Goal: Task Accomplishment & Management: Manage account settings

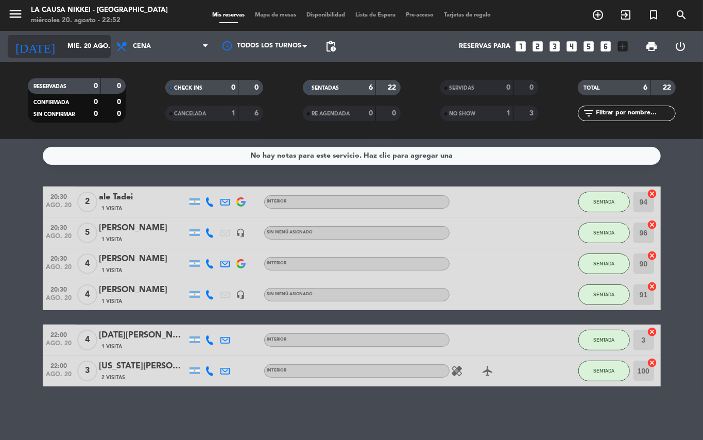
click at [64, 38] on input "mié. 20 ago." at bounding box center [105, 47] width 87 height 18
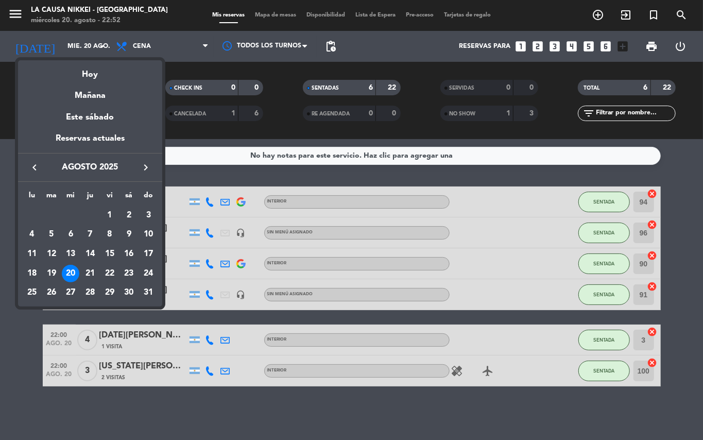
click at [97, 273] on div "21" at bounding box center [90, 274] width 18 height 18
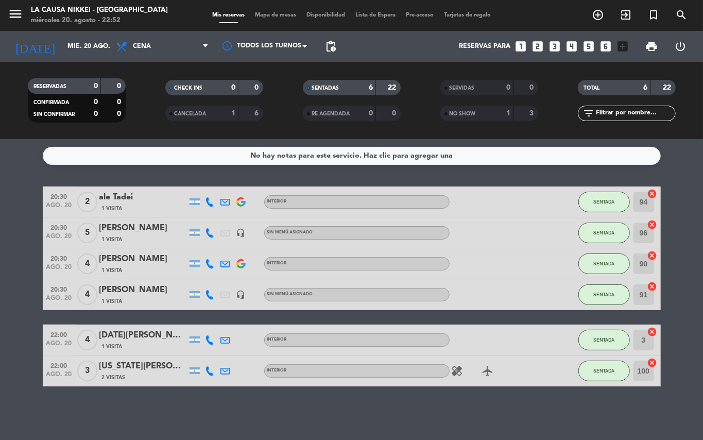
type input "jue. 21 ago."
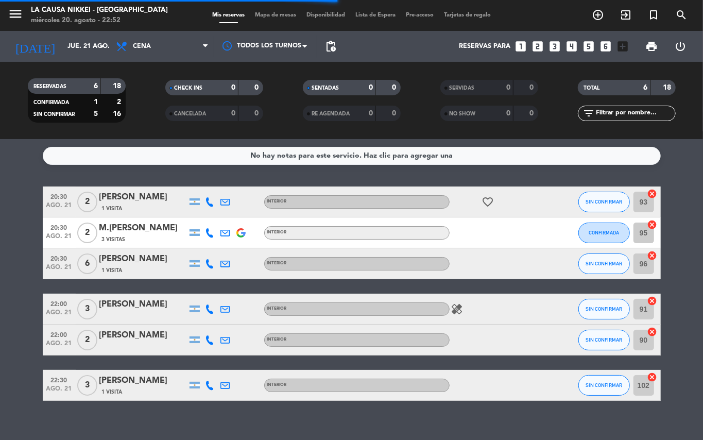
click at [0, 350] on bookings-row "20:30 ago. 21 2 [PERSON_NAME] 1 Visita INTERIOR favorite_border SIN CONFIRMAR 9…" at bounding box center [351, 293] width 703 height 214
click at [594, 18] on icon "add_circle_outline" at bounding box center [598, 15] width 12 height 12
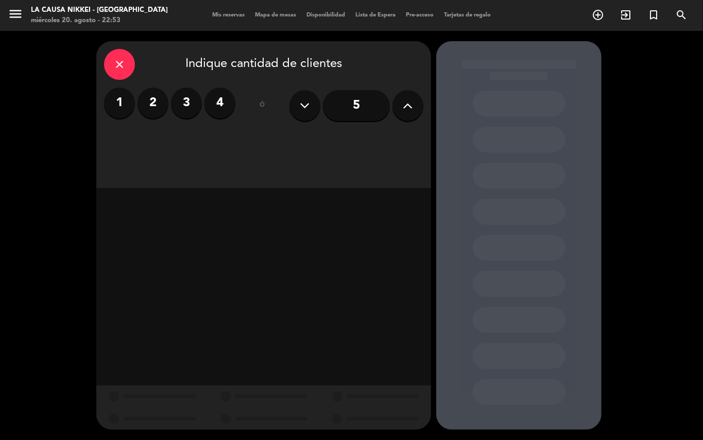
click at [160, 114] on label "2" at bounding box center [152, 103] width 31 height 31
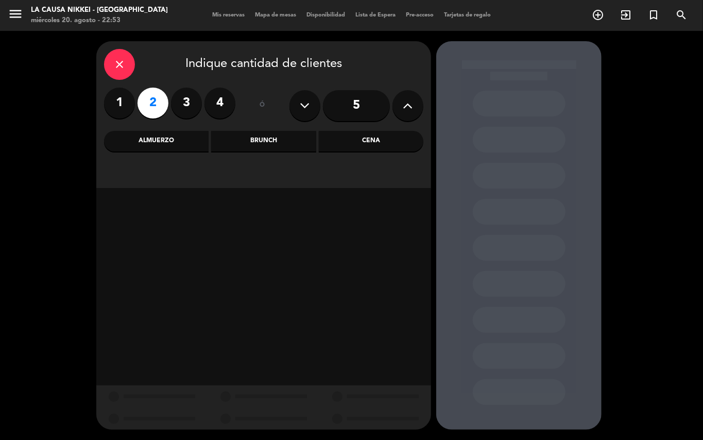
click at [387, 145] on div "Cena" at bounding box center [371, 141] width 105 height 21
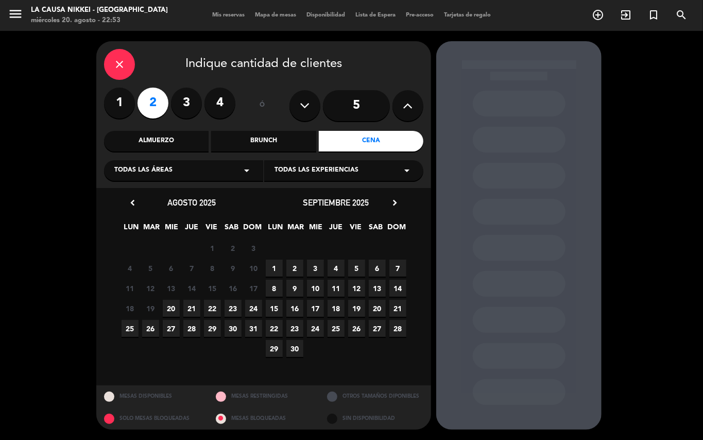
click at [193, 302] on span "21" at bounding box center [191, 308] width 17 height 17
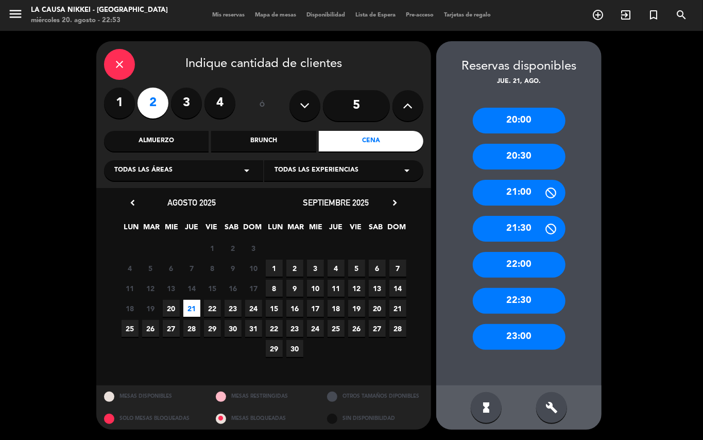
click at [518, 268] on div "22:00" at bounding box center [519, 265] width 93 height 26
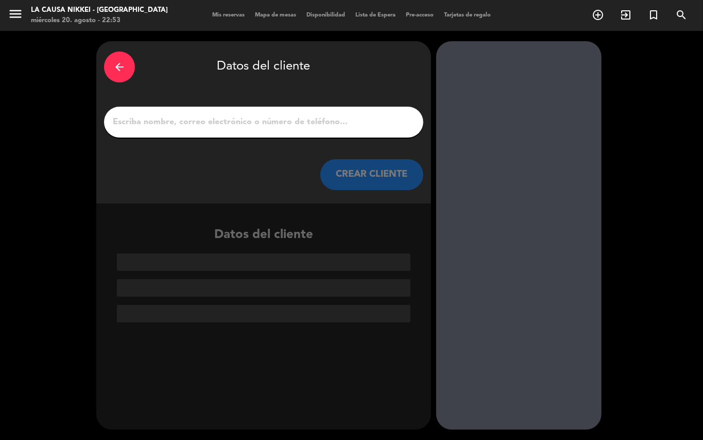
click at [338, 121] on input "1" at bounding box center [264, 122] width 304 height 14
paste input "[PERSON_NAME] [PERSON_NAME]"
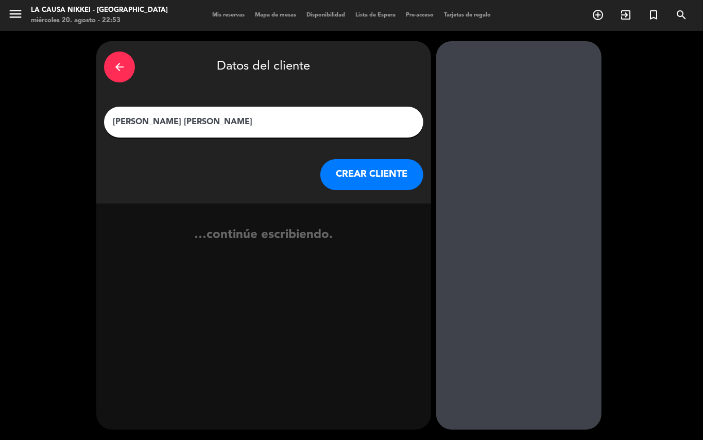
type input "[PERSON_NAME] [PERSON_NAME]"
click at [358, 185] on button "CREAR CLIENTE" at bounding box center [371, 174] width 103 height 31
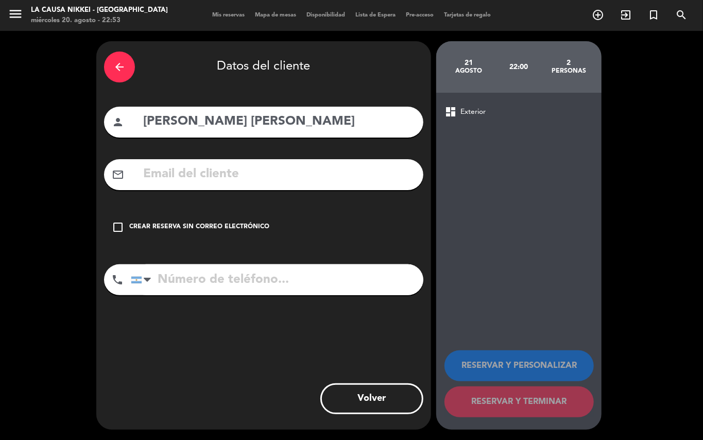
click at [246, 172] on input "text" at bounding box center [278, 174] width 273 height 21
paste input "[PERSON_NAME][EMAIL_ADDRESS][DOMAIN_NAME]"
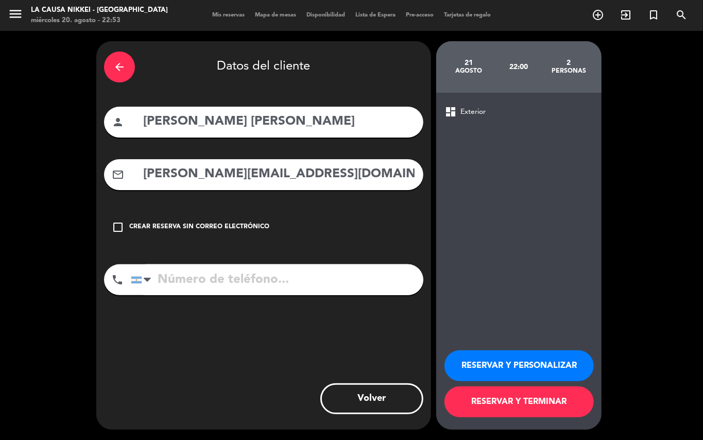
type input "[PERSON_NAME][EMAIL_ADDRESS][DOMAIN_NAME]"
click at [333, 267] on input "tel" at bounding box center [277, 279] width 292 height 31
paste input "1125036511"
type input "1125036511"
click at [512, 353] on button "RESERVAR Y PERSONALIZAR" at bounding box center [518, 365] width 149 height 31
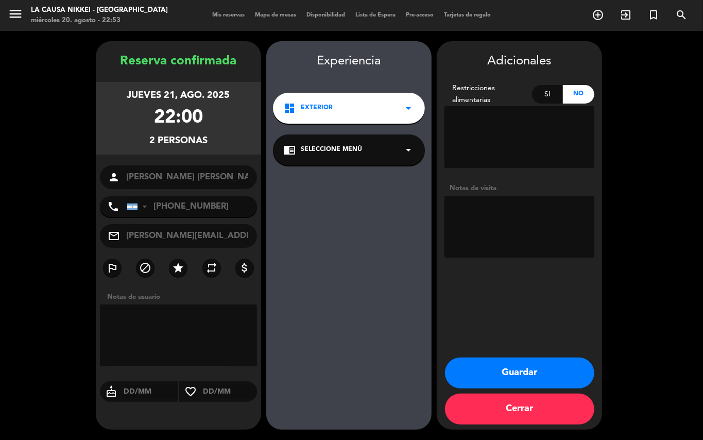
click at [506, 228] on textarea at bounding box center [519, 227] width 150 height 62
type textarea "b"
paste textarea "Sabores del mundo"
type textarea "BIG BOX -Sabores del mundo"
click at [551, 362] on button "Guardar" at bounding box center [519, 372] width 149 height 31
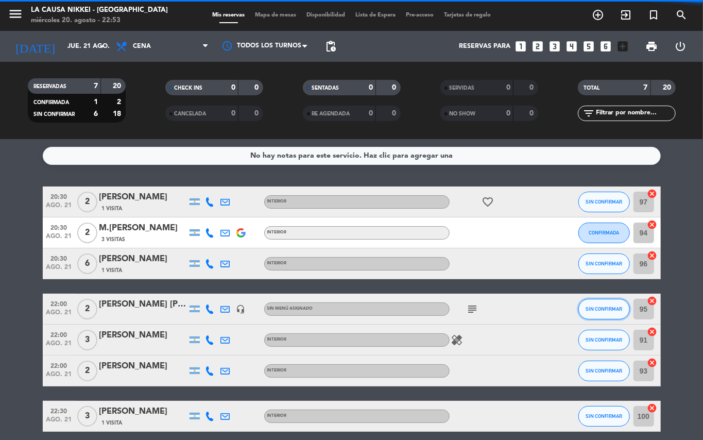
click at [594, 315] on button "SIN CONFIRMAR" at bounding box center [603, 309] width 51 height 21
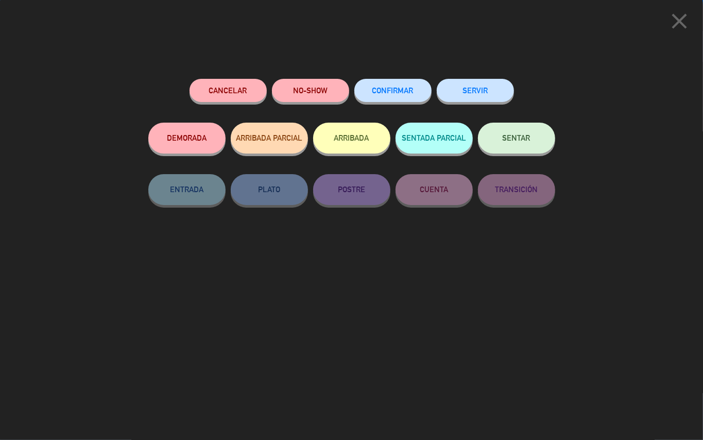
click at [390, 88] on span "CONFIRMAR" at bounding box center [392, 90] width 41 height 9
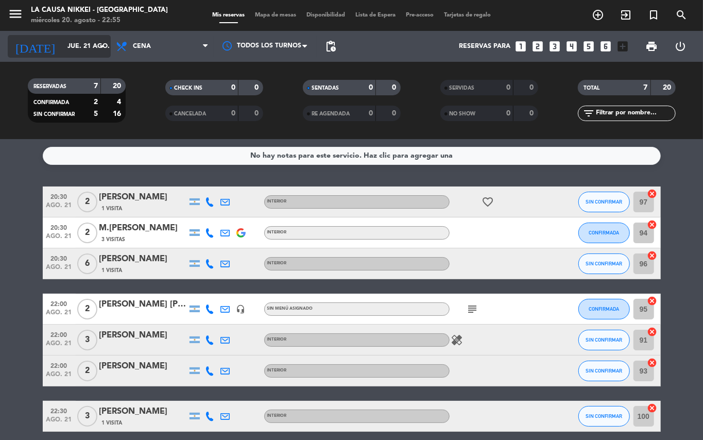
click at [90, 44] on input "jue. 21 ago." at bounding box center [105, 47] width 87 height 18
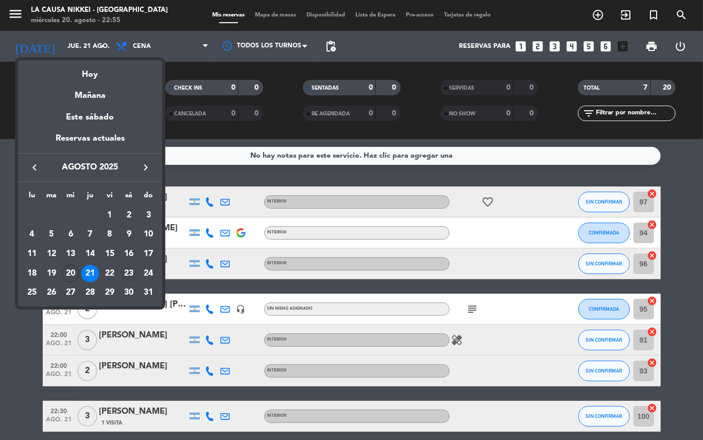
click at [127, 276] on div "23" at bounding box center [129, 274] width 18 height 18
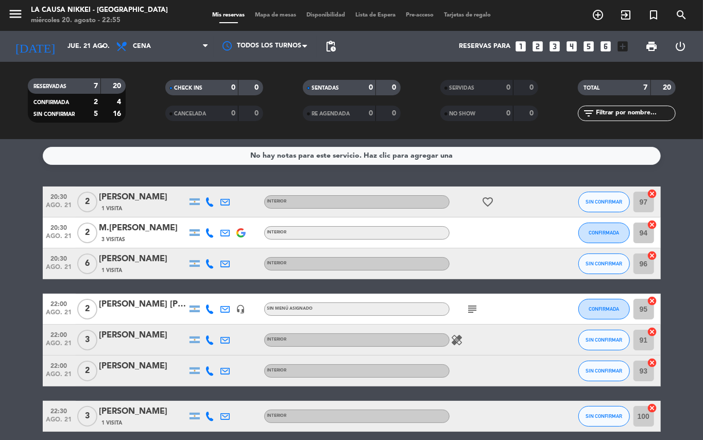
type input "sáb. 23 ago."
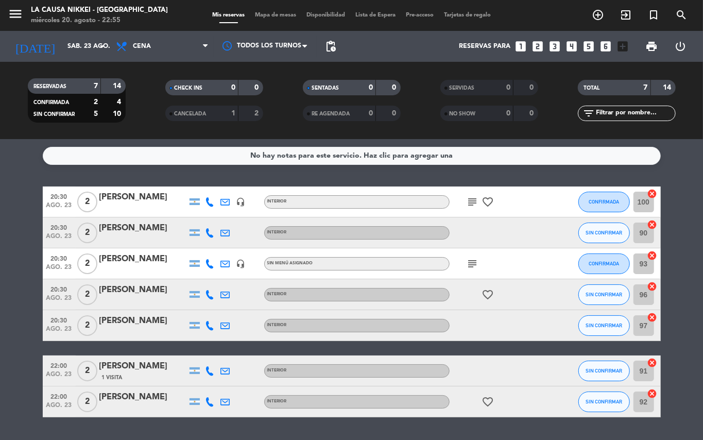
click at [472, 203] on icon "subject" at bounding box center [472, 202] width 12 height 12
click at [477, 263] on icon "subject" at bounding box center [472, 263] width 12 height 12
click at [492, 414] on div "favorite_border" at bounding box center [495, 401] width 93 height 30
click at [595, 13] on icon "add_circle_outline" at bounding box center [598, 15] width 12 height 12
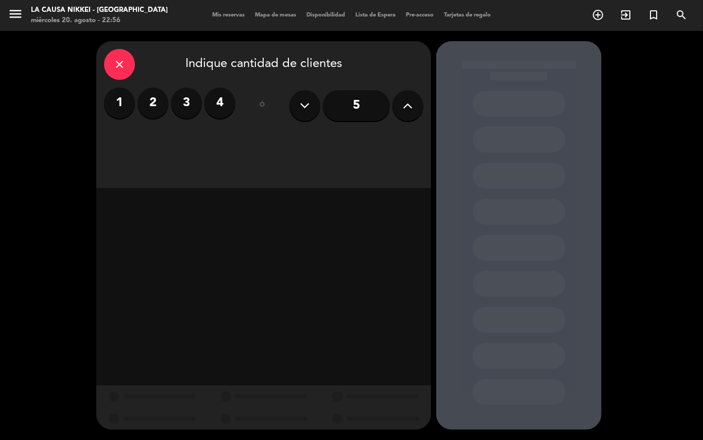
click at [642, 135] on div "close Indique cantidad de clientes 1 2 3 4 ó 5" at bounding box center [351, 235] width 703 height 409
click at [113, 70] on div "close" at bounding box center [119, 64] width 31 height 31
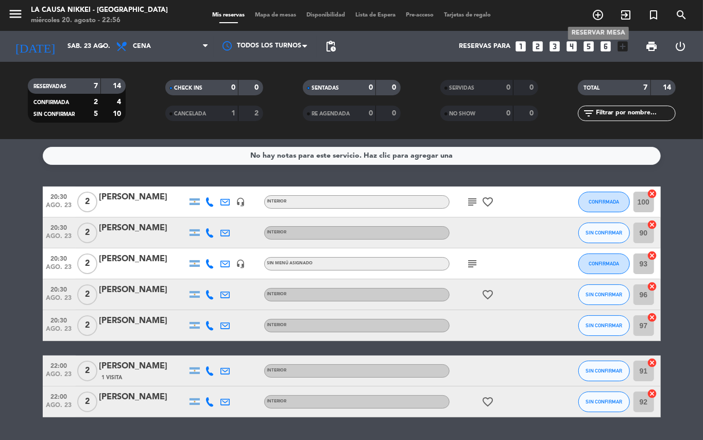
click at [594, 15] on icon "add_circle_outline" at bounding box center [598, 15] width 12 height 12
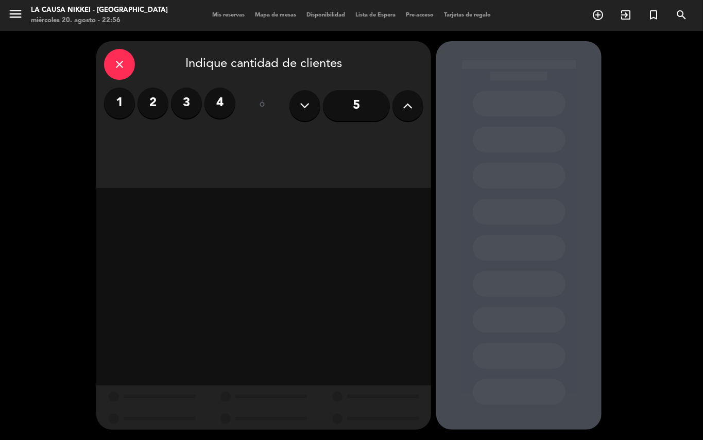
click at [154, 114] on label "2" at bounding box center [152, 103] width 31 height 31
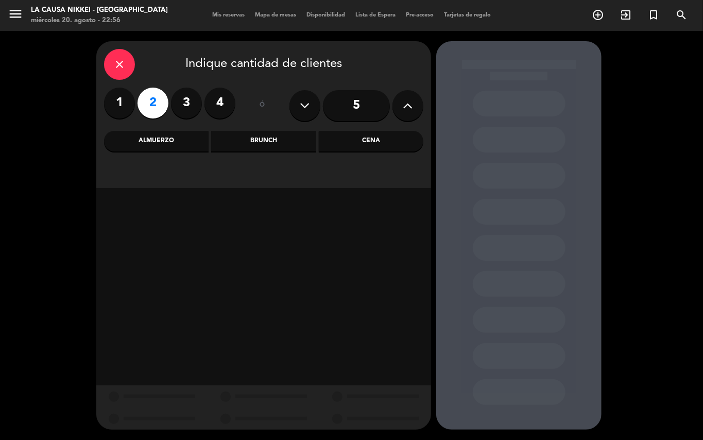
click at [364, 125] on div "close Indique cantidad de clientes 1 2 3 4 ó 5 Almuerzo Brunch Cena" at bounding box center [263, 114] width 335 height 147
click at [372, 141] on div "Cena" at bounding box center [371, 141] width 105 height 21
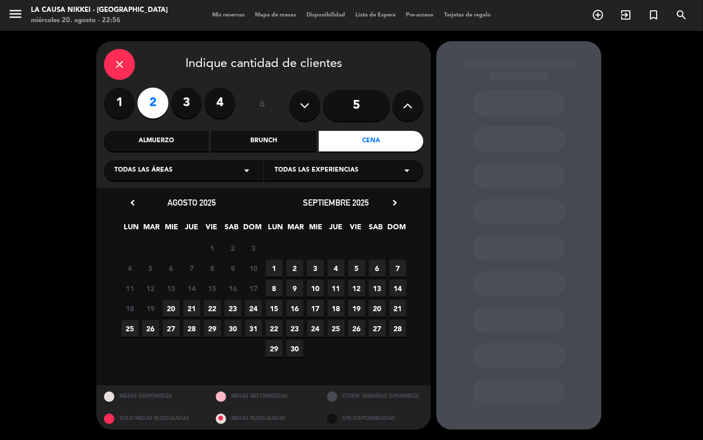
click at [232, 308] on span "23" at bounding box center [232, 308] width 17 height 17
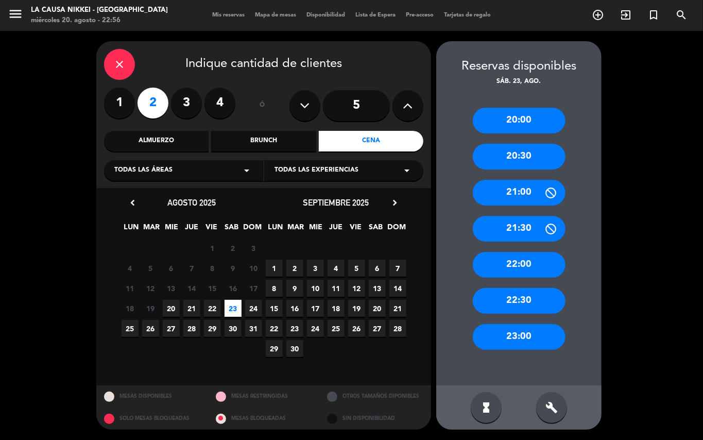
click at [499, 126] on div "20:00" at bounding box center [519, 121] width 93 height 26
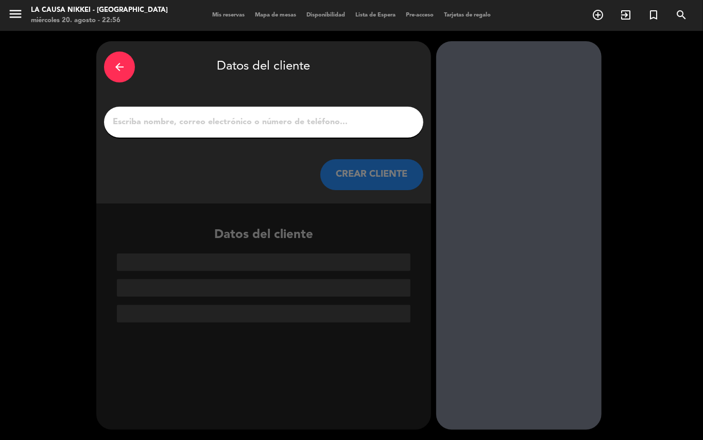
click at [296, 121] on input "1" at bounding box center [264, 122] width 304 height 14
paste input "[PERSON_NAME]"
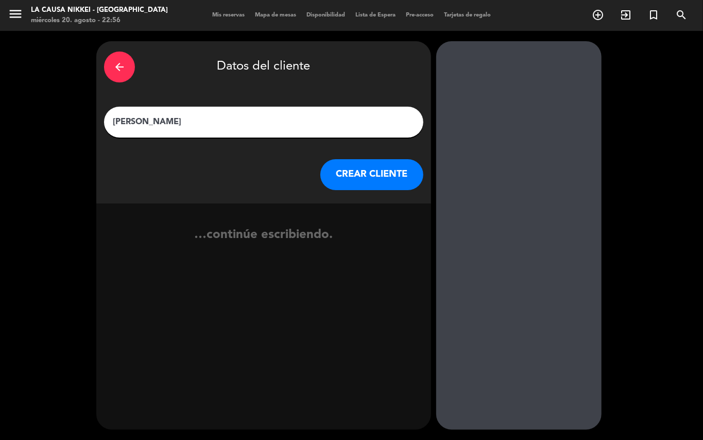
type input "[PERSON_NAME]"
drag, startPoint x: 396, startPoint y: 178, endPoint x: 325, endPoint y: 26, distance: 167.9
click at [396, 179] on button "CREAR CLIENTE" at bounding box center [371, 174] width 103 height 31
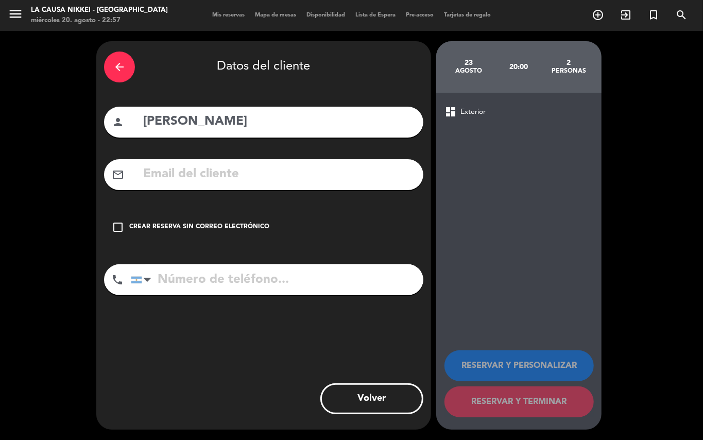
click at [306, 275] on input "tel" at bounding box center [277, 279] width 292 height 31
paste input "1145268720"
type input "1145268720"
click at [326, 171] on input "text" at bounding box center [278, 174] width 273 height 21
paste input "[EMAIL_ADDRESS][DOMAIN_NAME]"
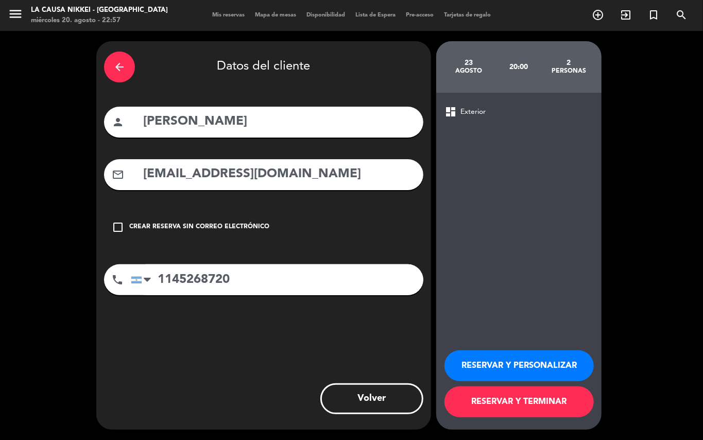
type input "[EMAIL_ADDRESS][DOMAIN_NAME]"
click at [514, 358] on button "RESERVAR Y PERSONALIZAR" at bounding box center [518, 365] width 149 height 31
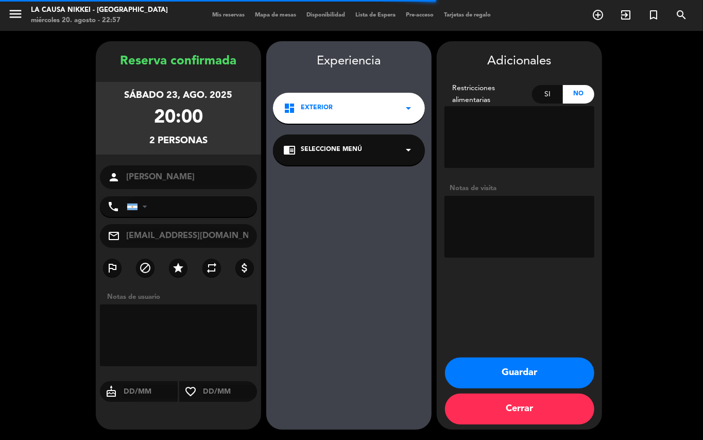
type input "[PHONE_NUMBER]"
click at [501, 231] on textarea at bounding box center [519, 227] width 150 height 62
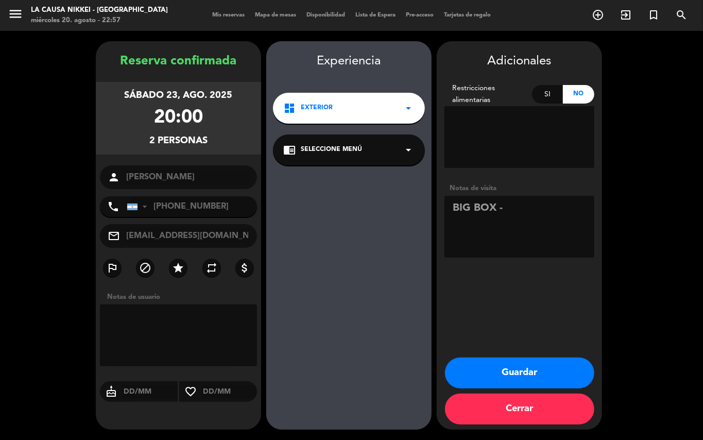
paste textarea "Sabores del mundo"
type textarea "BIG BOX - Sabores del mundo"
click at [536, 380] on button "Guardar" at bounding box center [519, 372] width 149 height 31
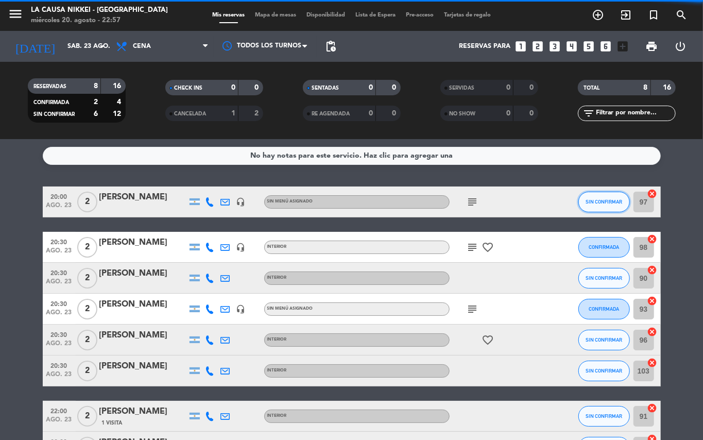
click at [605, 203] on span "SIN CONFIRMAR" at bounding box center [603, 202] width 37 height 6
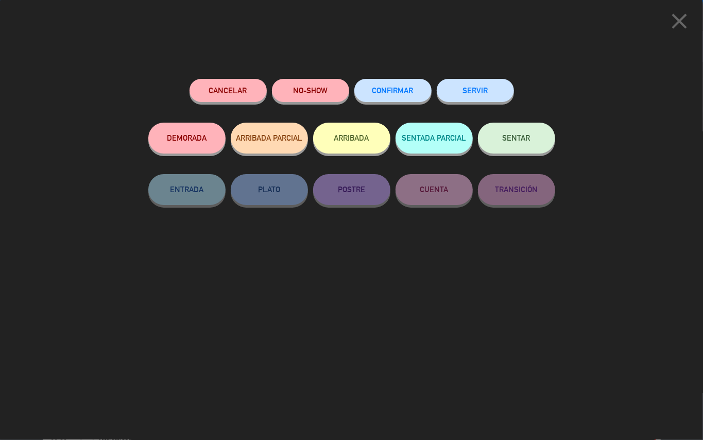
click at [392, 85] on button "CONFIRMAR" at bounding box center [392, 90] width 77 height 23
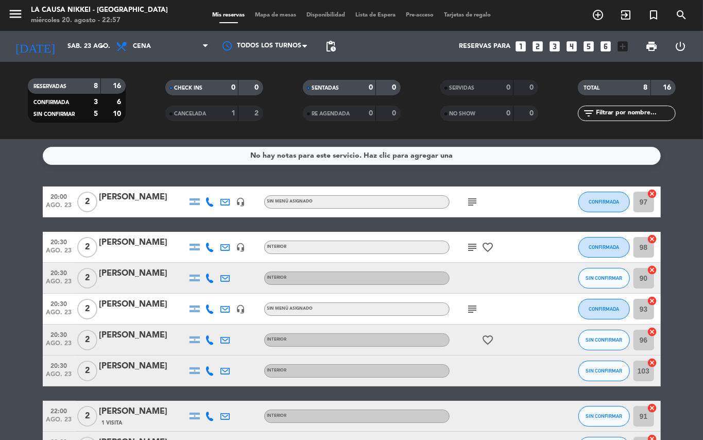
click at [0, 261] on bookings-row "20:00 ago. 23 2 [PERSON_NAME] headset_mic Sin menú asignado subject CONFIRMADA …" at bounding box center [351, 324] width 703 height 276
click at [598, 15] on icon "add_circle_outline" at bounding box center [598, 15] width 12 height 12
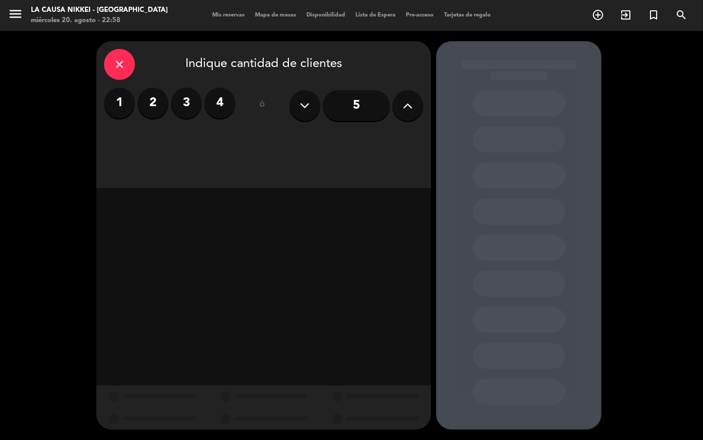
click at [156, 114] on label "2" at bounding box center [152, 103] width 31 height 31
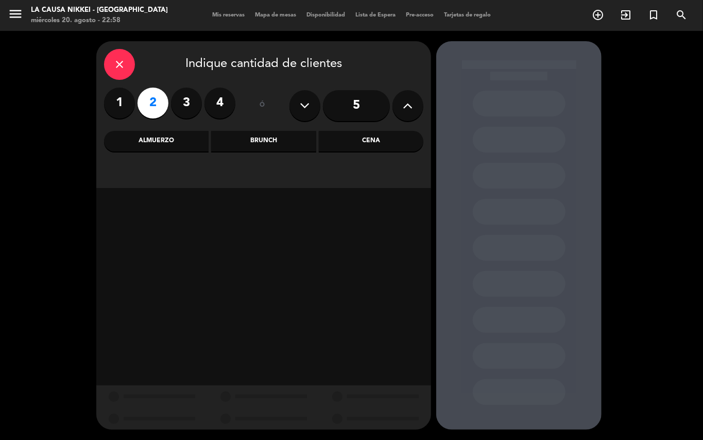
click at [359, 146] on div "Cena" at bounding box center [371, 141] width 105 height 21
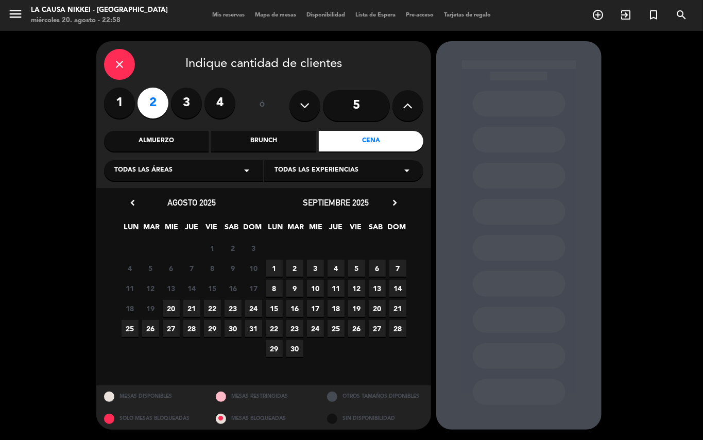
click at [235, 300] on span "23" at bounding box center [232, 308] width 17 height 17
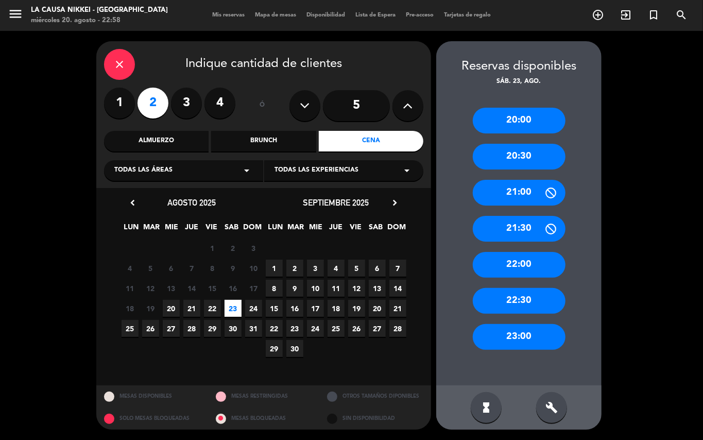
drag, startPoint x: 532, startPoint y: 164, endPoint x: 522, endPoint y: 163, distance: 10.3
click at [532, 164] on div "20:30" at bounding box center [519, 157] width 93 height 26
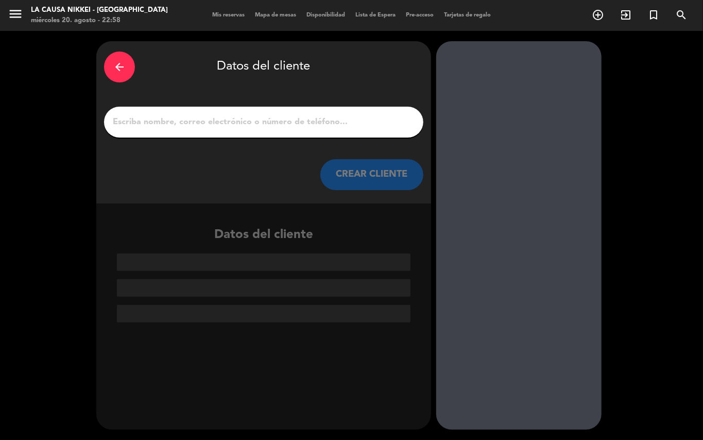
click at [354, 121] on input "1" at bounding box center [264, 122] width 304 height 14
paste input "[PERSON_NAME]"
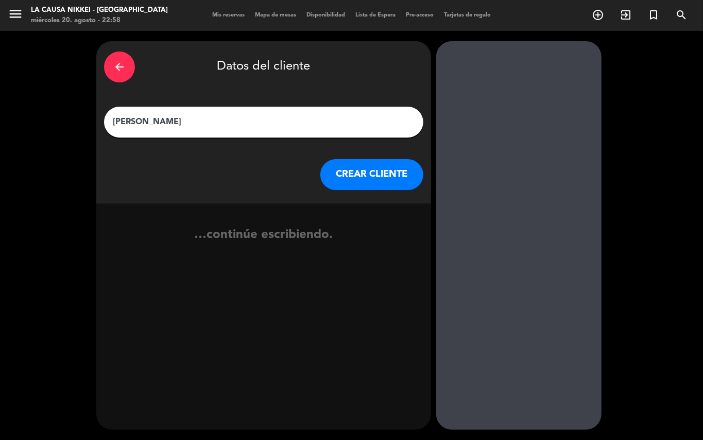
type input "[PERSON_NAME]"
click at [379, 158] on div "arrow_back Datos del cliente [PERSON_NAME] [PERSON_NAME] CLIENTE" at bounding box center [263, 122] width 335 height 162
click at [380, 163] on button "CREAR CLIENTE" at bounding box center [371, 174] width 103 height 31
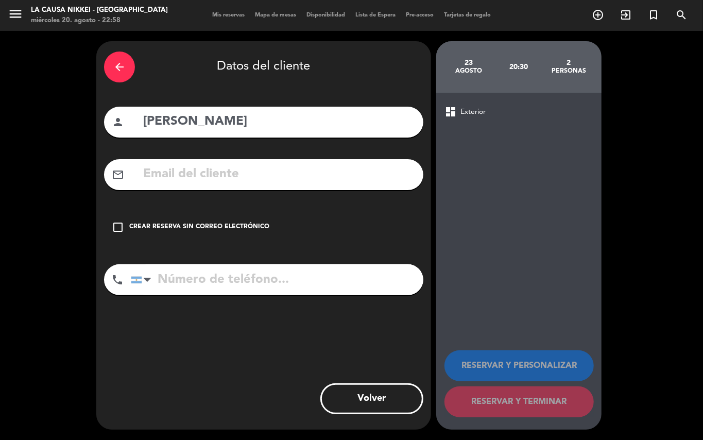
click at [370, 179] on input "text" at bounding box center [278, 174] width 273 height 21
paste input "[EMAIL_ADDRESS][DOMAIN_NAME]"
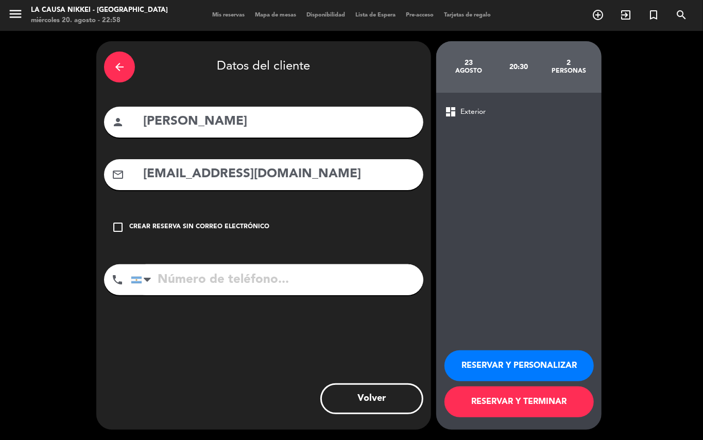
type input "[EMAIL_ADDRESS][DOMAIN_NAME]"
click at [308, 273] on input "tel" at bounding box center [277, 279] width 292 height 31
paste input "1159375270"
type input "1159375270"
click at [495, 354] on button "RESERVAR Y PERSONALIZAR" at bounding box center [518, 365] width 149 height 31
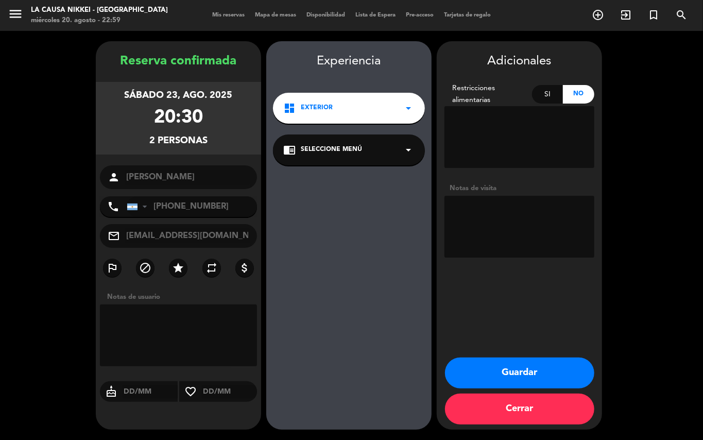
click at [493, 230] on textarea at bounding box center [519, 227] width 150 height 62
paste textarea "Grande Cuisine"
type textarea "BIG BOX - Grande Cuisine"
click at [514, 371] on button "Guardar" at bounding box center [519, 372] width 149 height 31
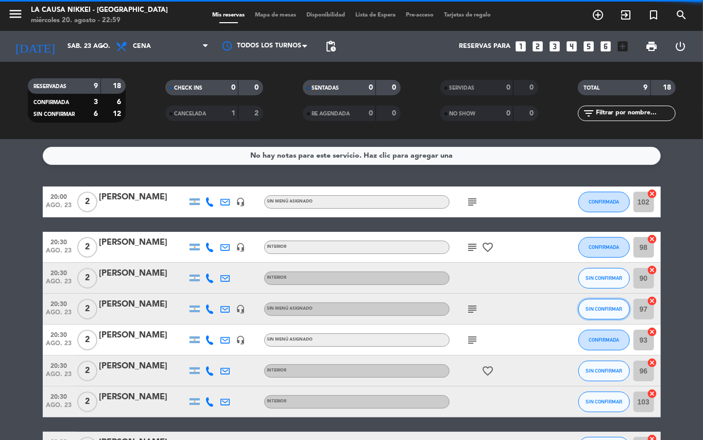
click at [596, 310] on span "SIN CONFIRMAR" at bounding box center [603, 309] width 37 height 6
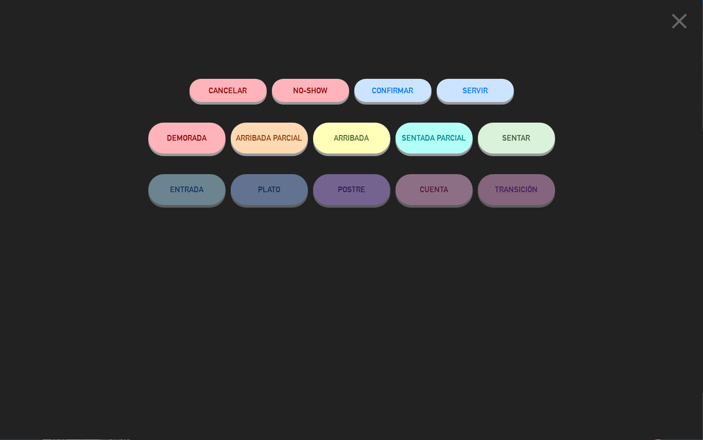
click at [393, 90] on span "CONFIRMAR" at bounding box center [392, 90] width 41 height 9
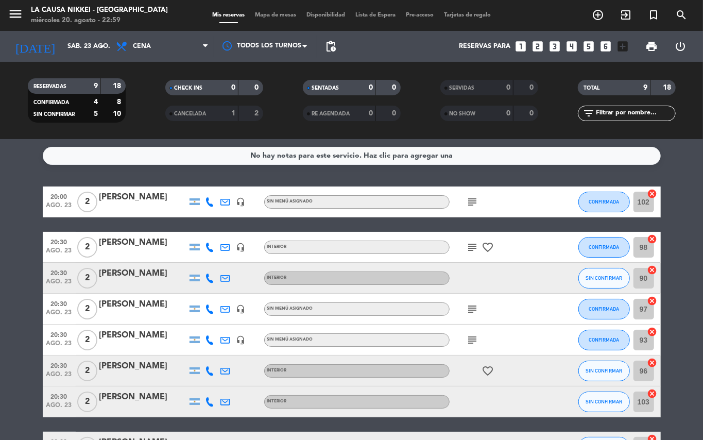
click at [473, 204] on icon "subject" at bounding box center [472, 202] width 12 height 12
click at [0, 275] on bookings-row "20:00 ago. 23 2 [PERSON_NAME] headset_mic Sin menú asignado subject BIG BOX - S…" at bounding box center [351, 339] width 703 height 307
click at [87, 44] on input "sáb. 23 ago." at bounding box center [105, 47] width 87 height 18
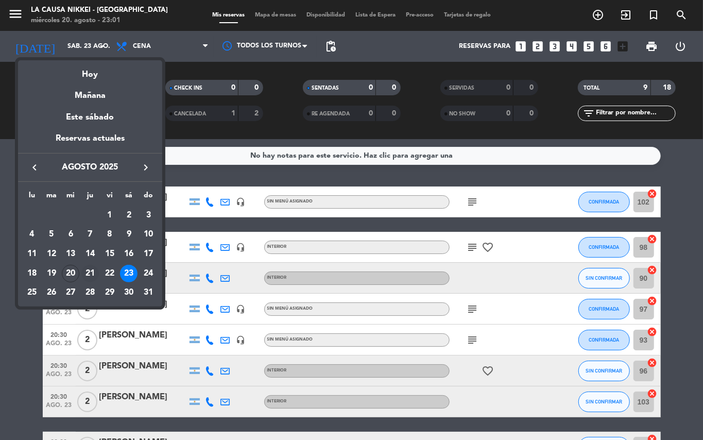
click at [92, 275] on div "21" at bounding box center [90, 274] width 18 height 18
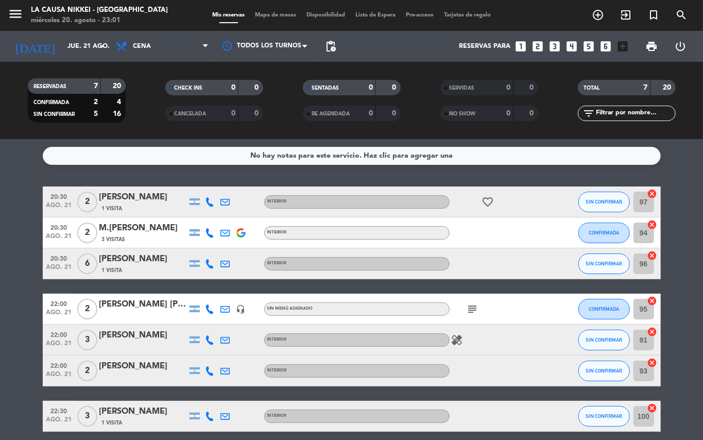
click at [5, 306] on bookings-row "20:30 ago. 21 2 [PERSON_NAME] 1 Visita INTERIOR favorite_border SIN CONFIRMAR 9…" at bounding box center [351, 308] width 703 height 245
click at [64, 50] on input "jue. 21 ago." at bounding box center [105, 47] width 87 height 18
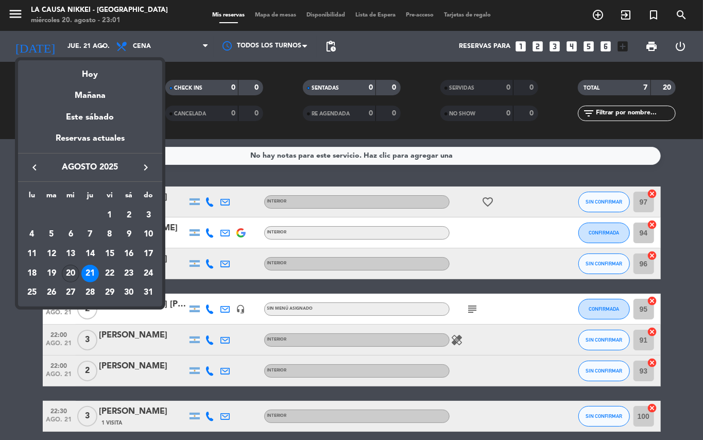
click at [71, 273] on div "20" at bounding box center [71, 274] width 18 height 18
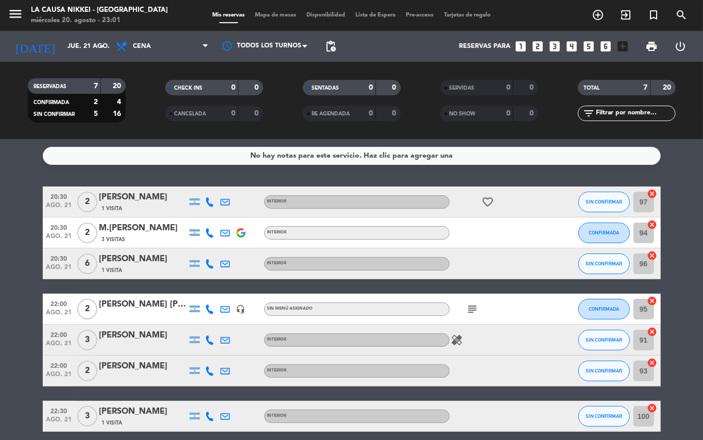
type input "mié. 20 ago."
